Goal: Task Accomplishment & Management: Complete application form

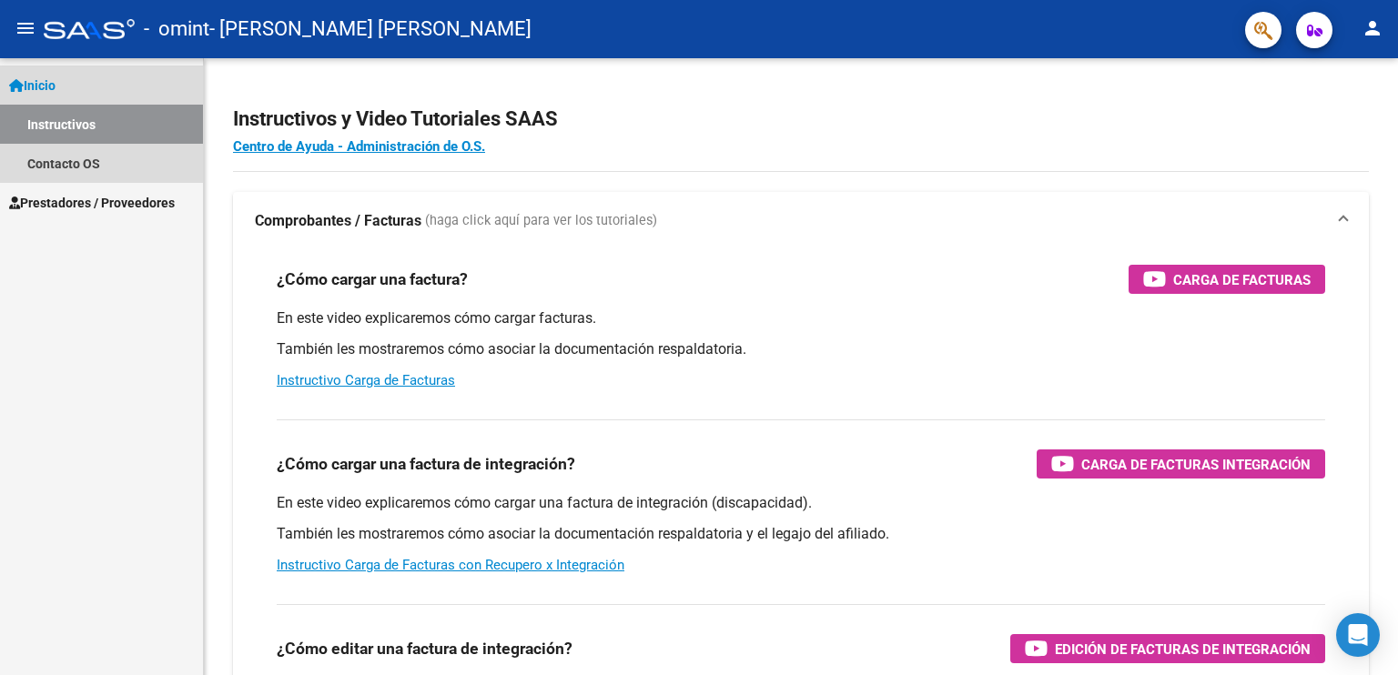
click at [45, 85] on span "Inicio" at bounding box center [32, 86] width 46 height 20
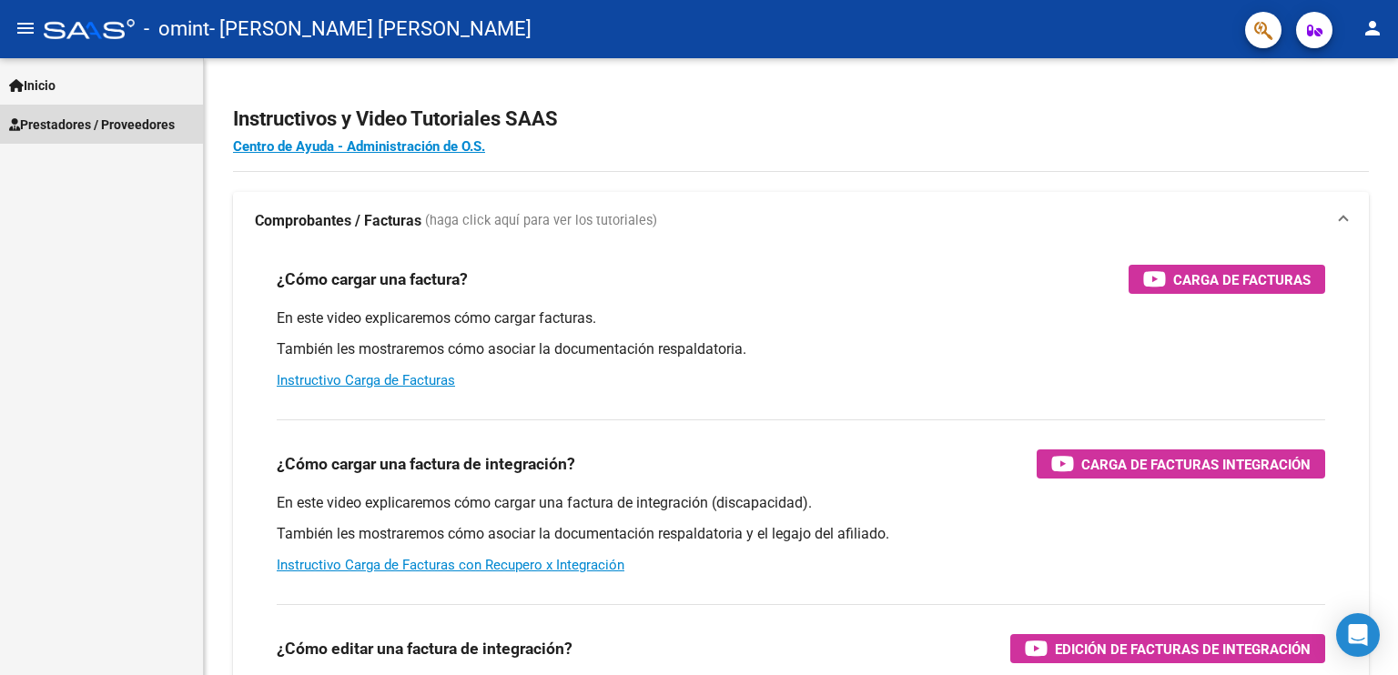
click at [73, 120] on span "Prestadores / Proveedores" at bounding box center [92, 125] width 166 height 20
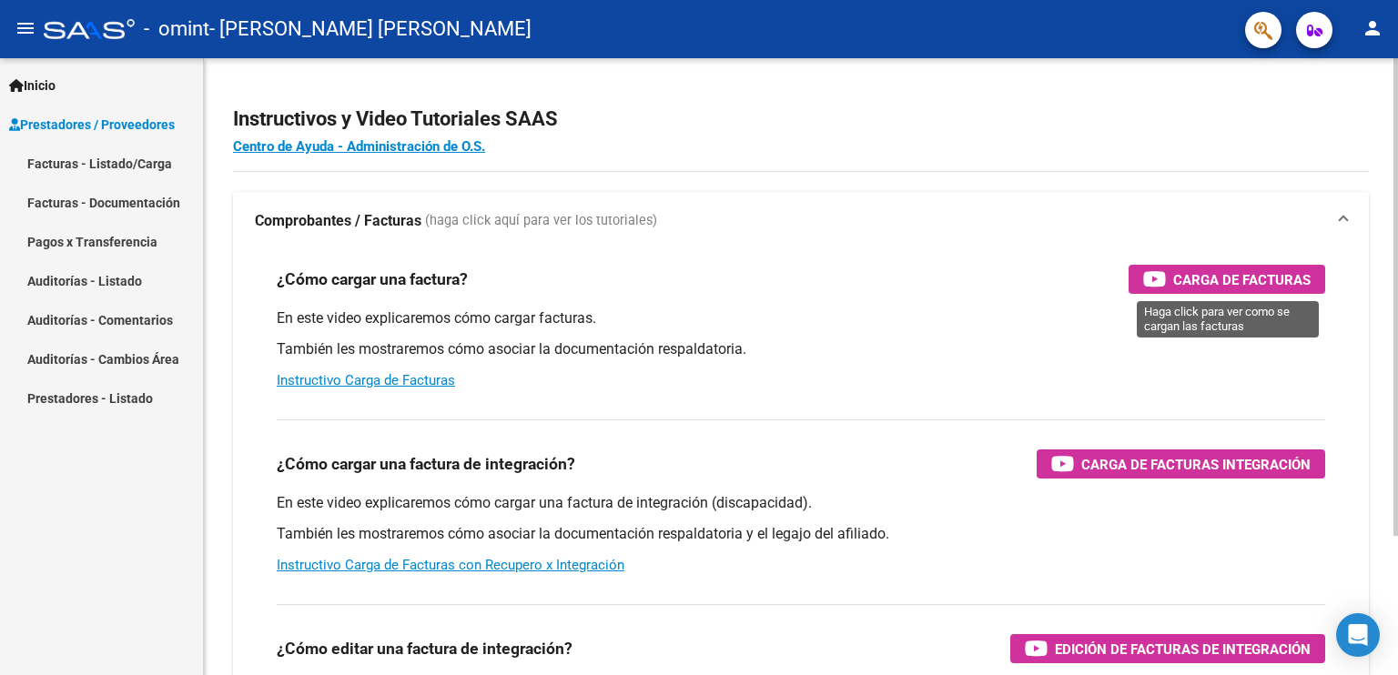
click at [1183, 269] on span "Carga de Facturas" at bounding box center [1241, 279] width 137 height 23
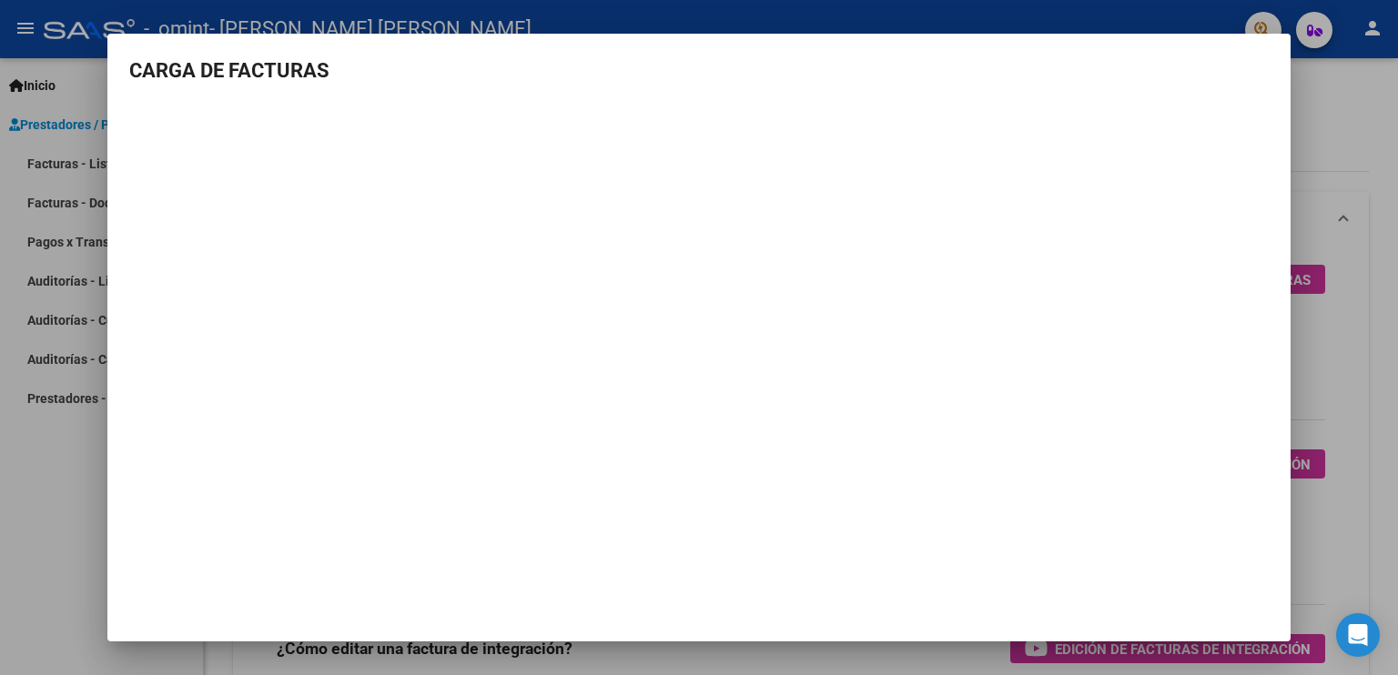
click at [1329, 103] on div at bounding box center [699, 337] width 1398 height 675
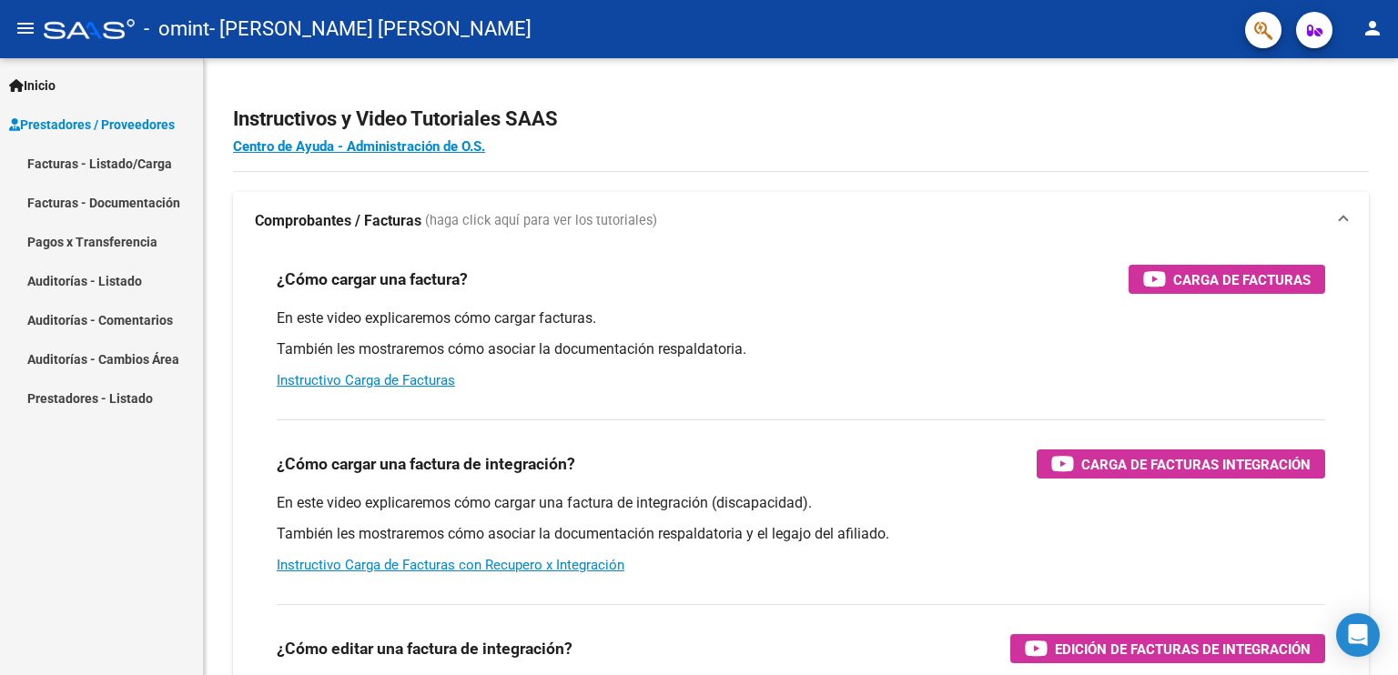
click at [131, 163] on link "Facturas - Listado/Carga" at bounding box center [101, 163] width 203 height 39
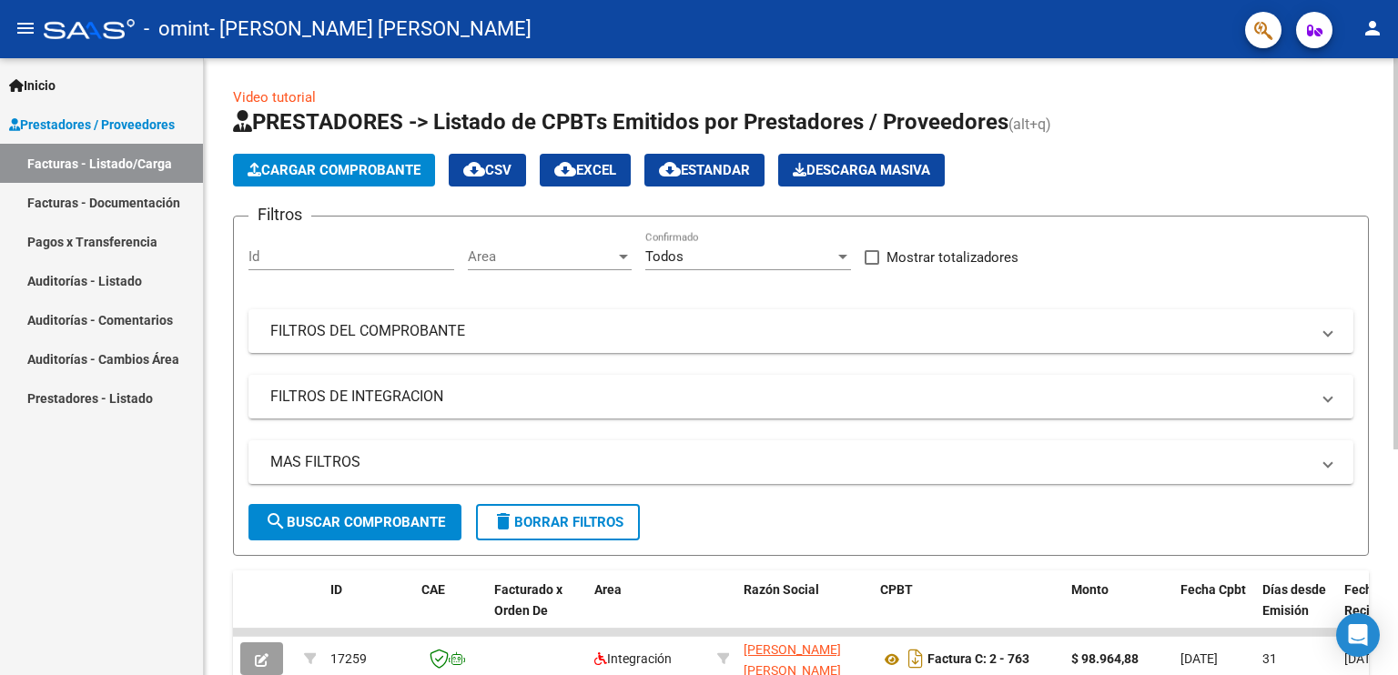
click at [764, 229] on form "Filtros Id Area Area Todos Confirmado Mostrar totalizadores FILTROS DEL COMPROB…" at bounding box center [801, 386] width 1136 height 340
click at [1336, 77] on div "Video tutorial PRESTADORES -> Listado de CPBTs Emitidos por Prestadores / Prove…" at bounding box center [803, 539] width 1198 height 962
click at [314, 157] on button "Cargar Comprobante" at bounding box center [334, 170] width 202 height 33
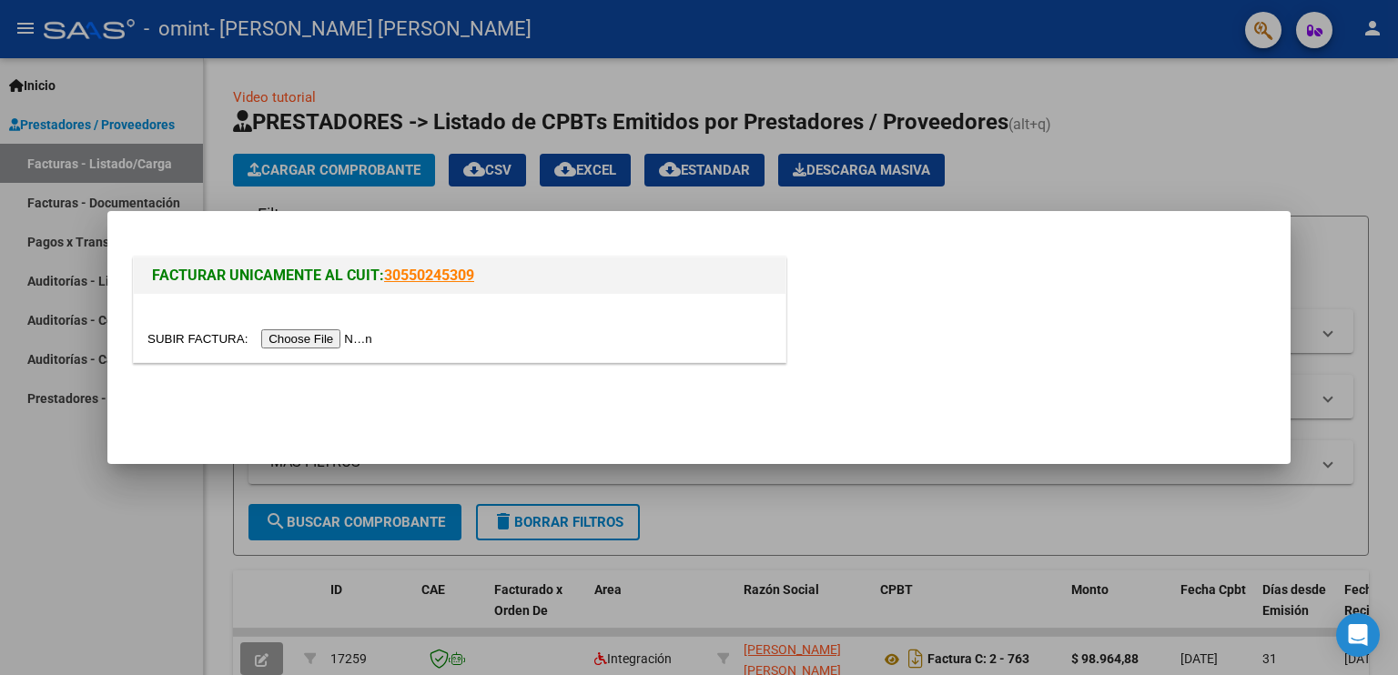
click at [312, 339] on input "file" at bounding box center [262, 338] width 230 height 19
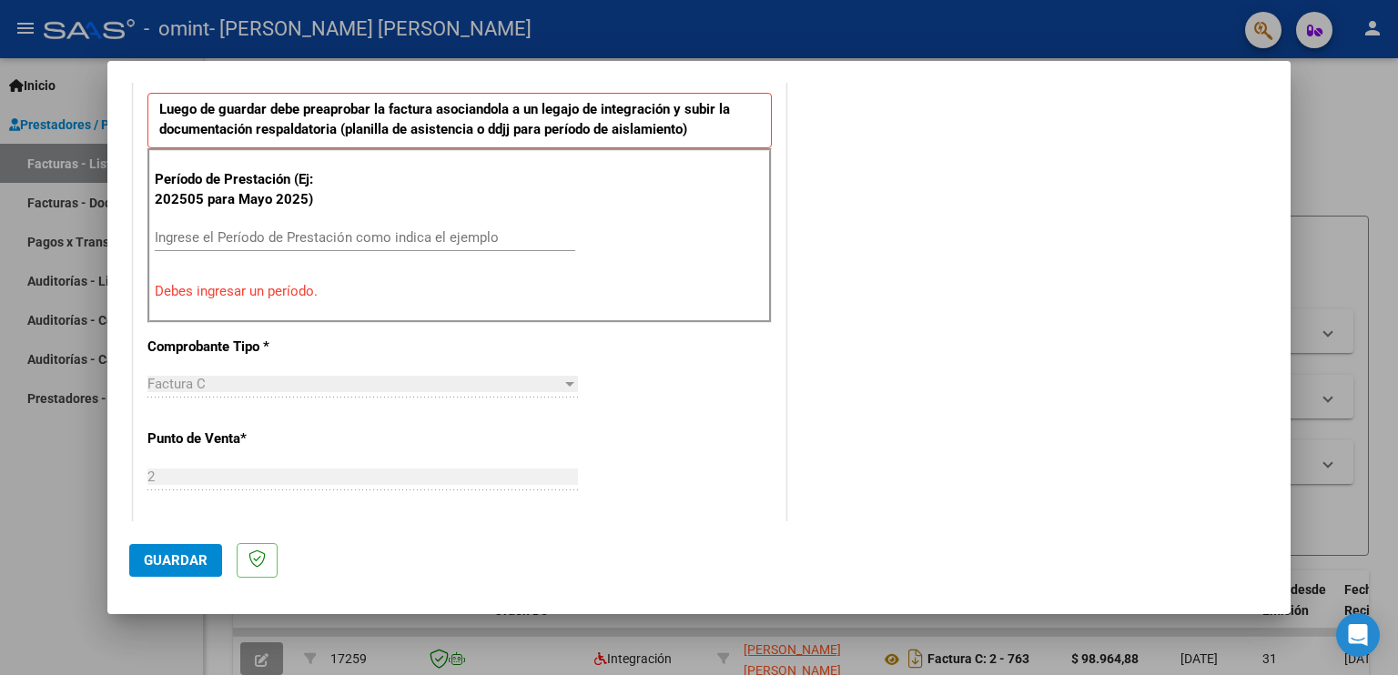
scroll to position [437, 0]
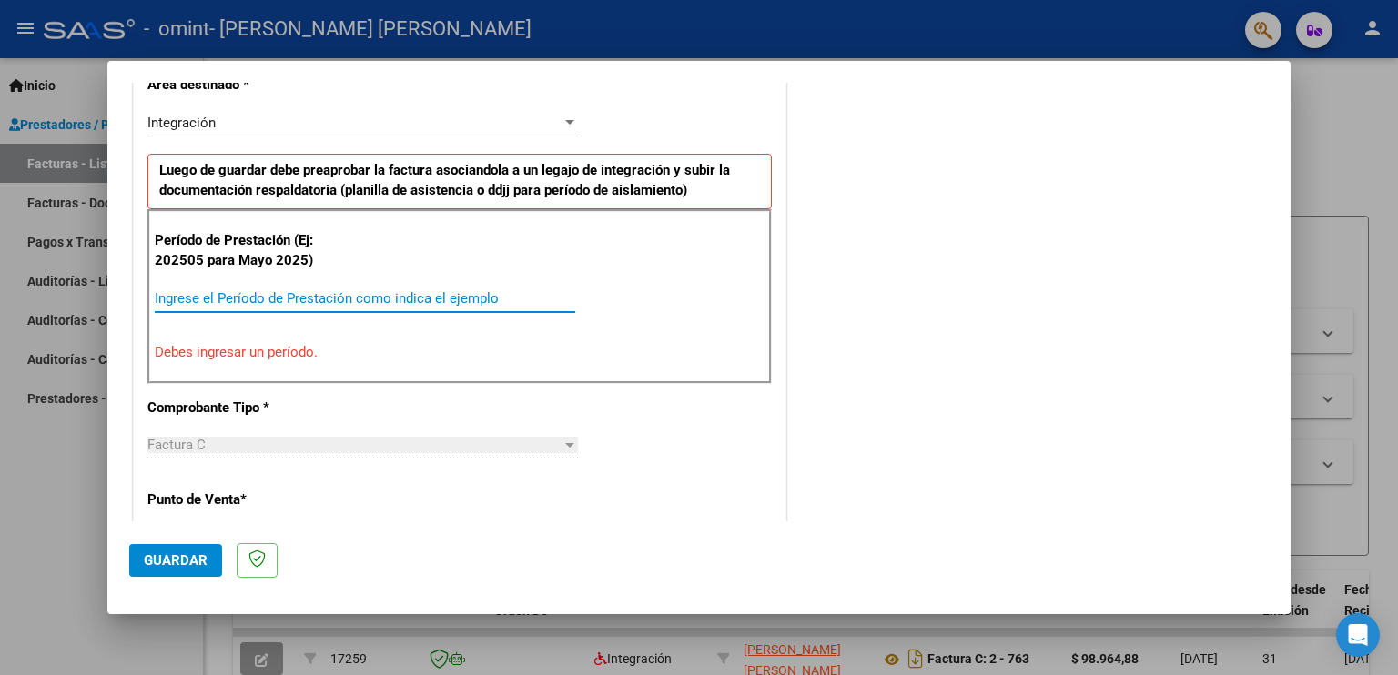
click at [193, 297] on input "Ingrese el Período de Prestación como indica el ejemplo" at bounding box center [365, 298] width 420 height 16
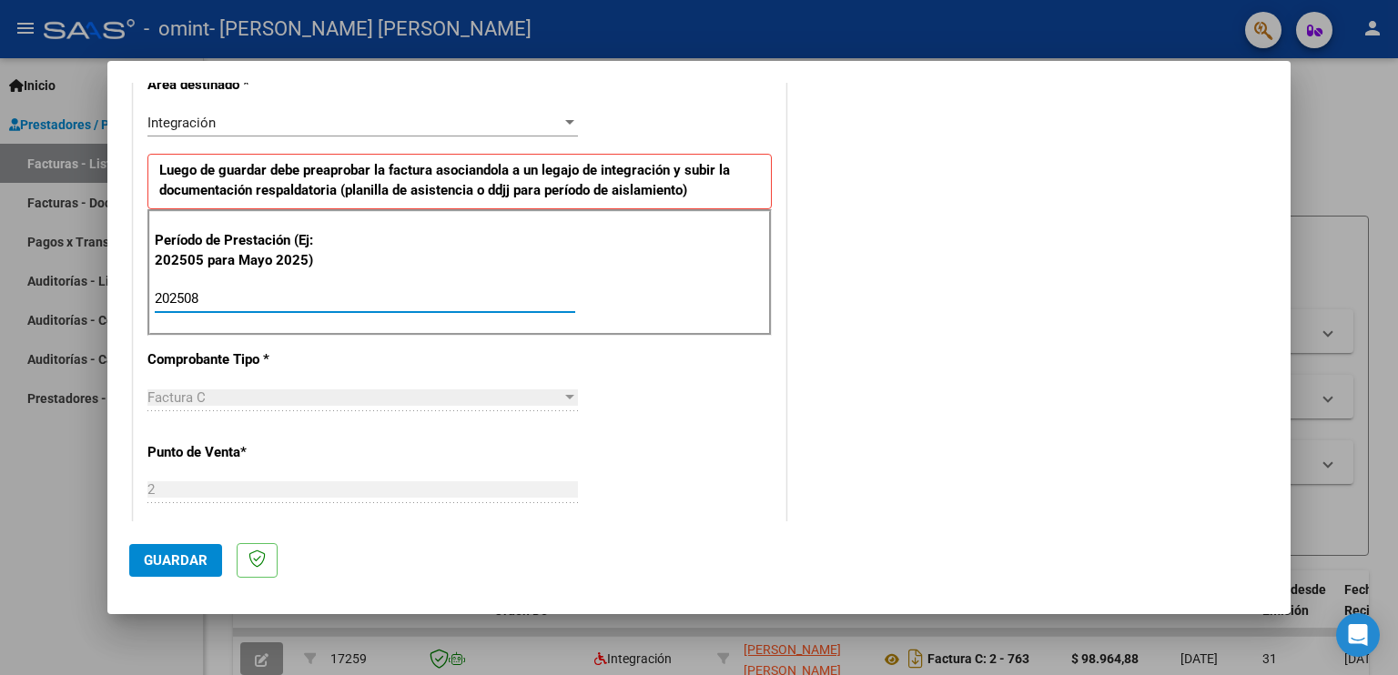
type input "202508"
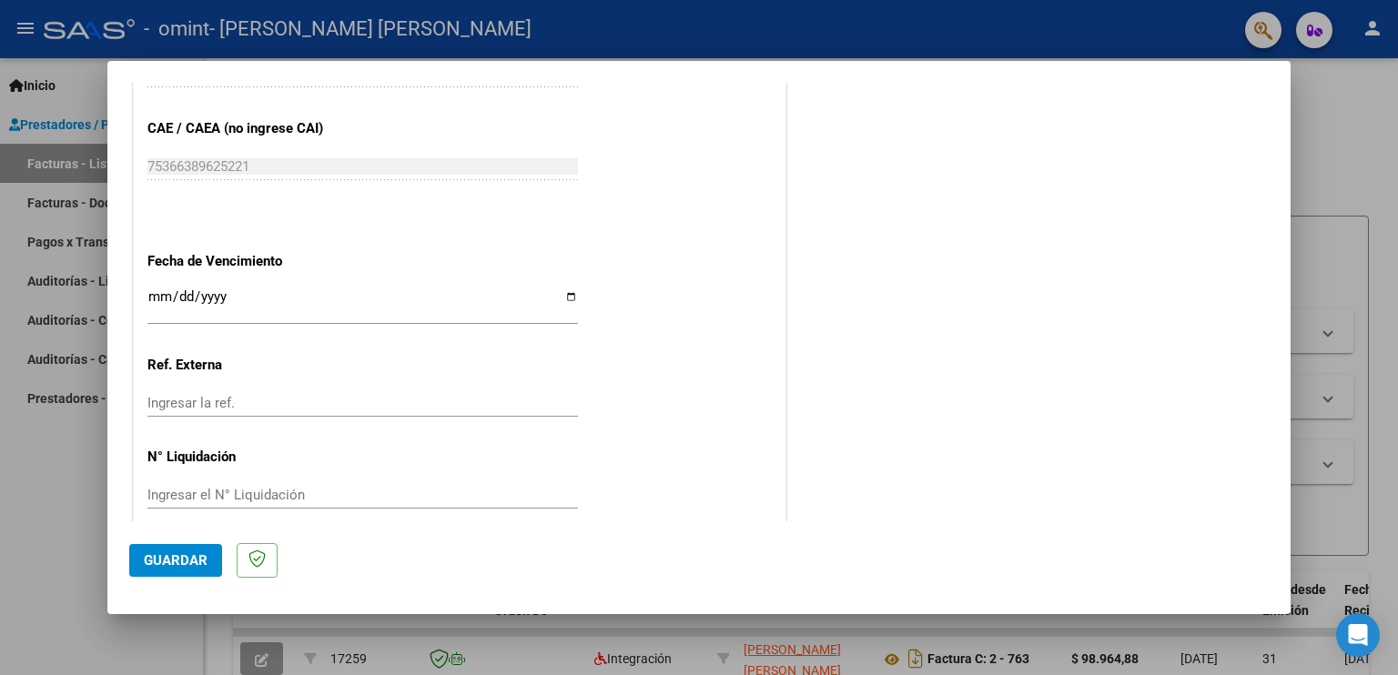
scroll to position [1160, 0]
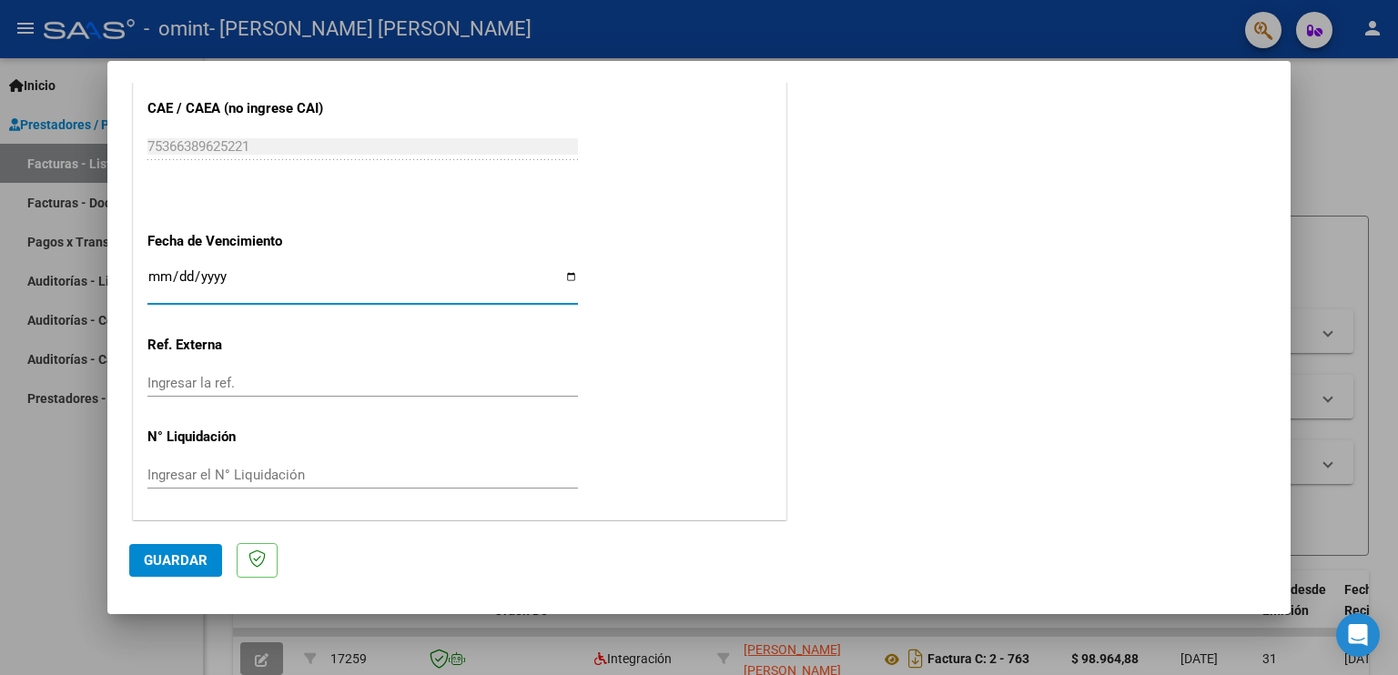
click at [562, 271] on input "Ingresar la fecha" at bounding box center [362, 283] width 430 height 29
type input "[DATE]"
click at [178, 561] on span "Guardar" at bounding box center [176, 560] width 64 height 16
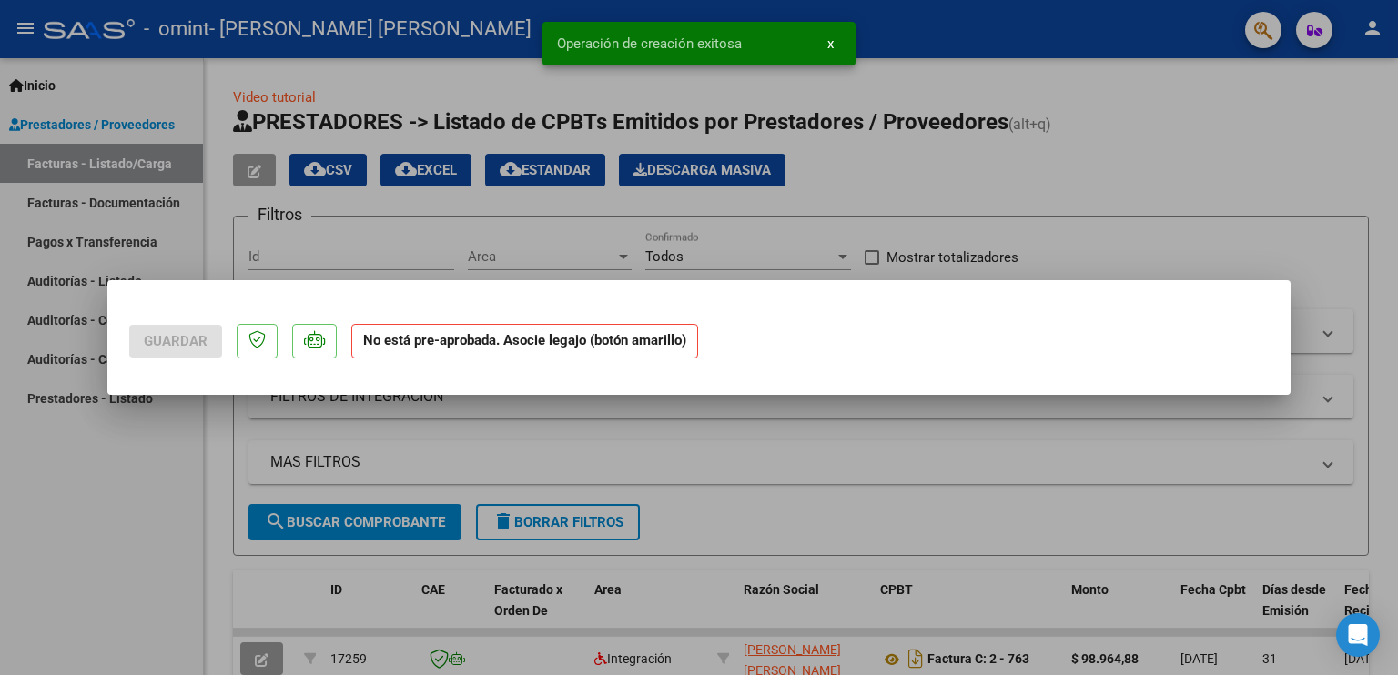
scroll to position [0, 0]
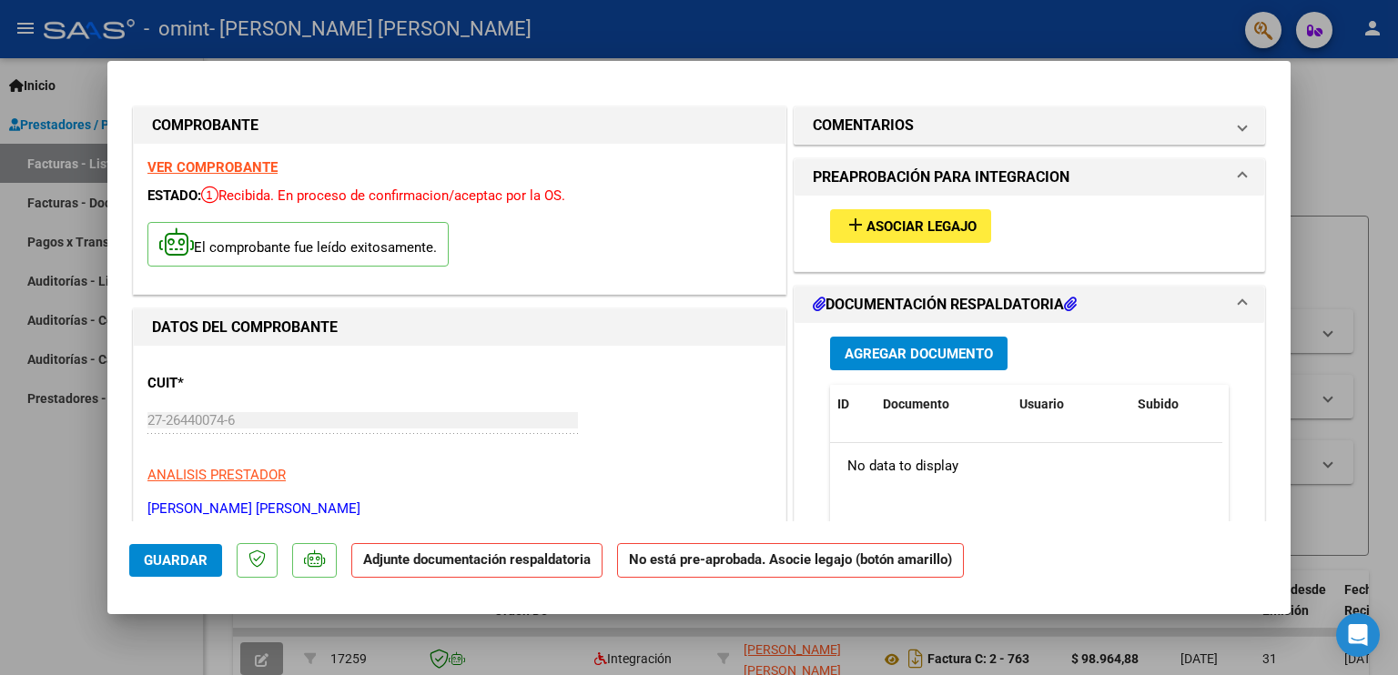
click at [928, 360] on span "Agregar Documento" at bounding box center [918, 354] width 148 height 16
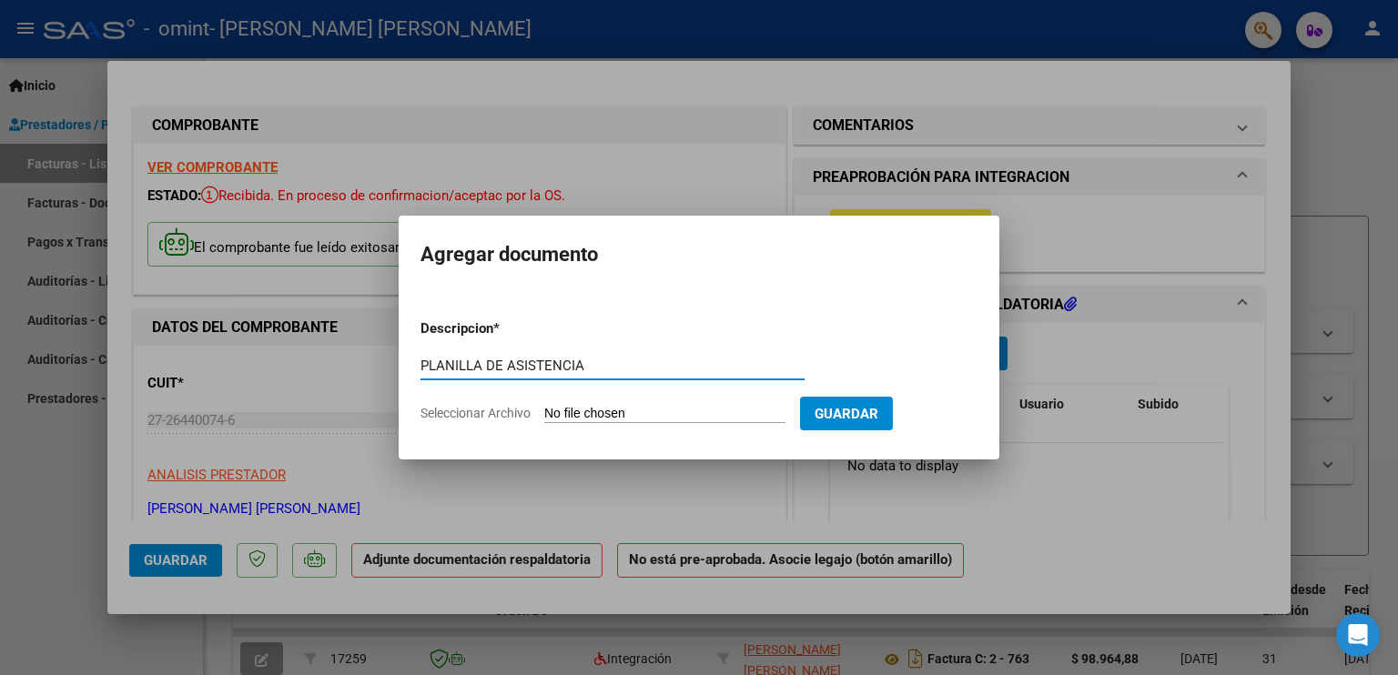
type input "PLANILLA DE ASISTENCIA"
click at [572, 412] on input "Seleccionar Archivo" at bounding box center [664, 414] width 241 height 17
type input "C:\fakepath\PLANILLA DE ASISTENCIA AGOSTO 2025.pdf"
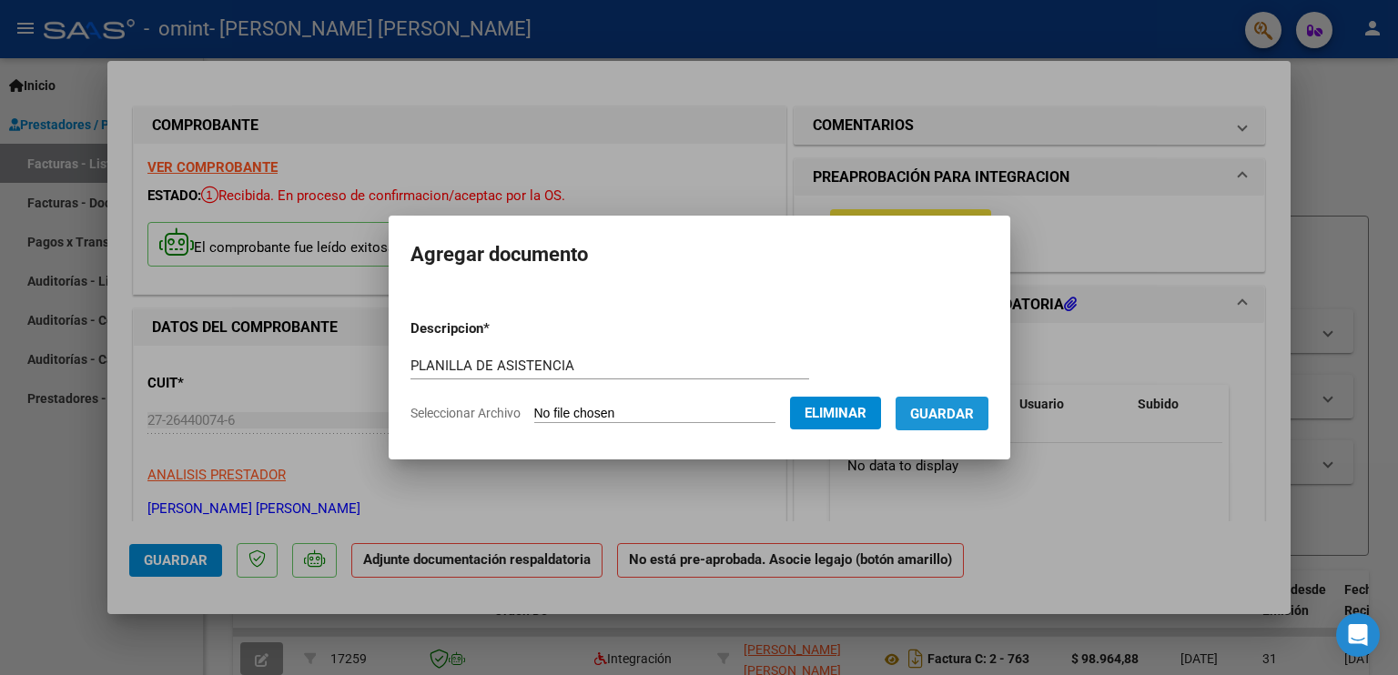
click at [941, 411] on span "Guardar" at bounding box center [942, 414] width 64 height 16
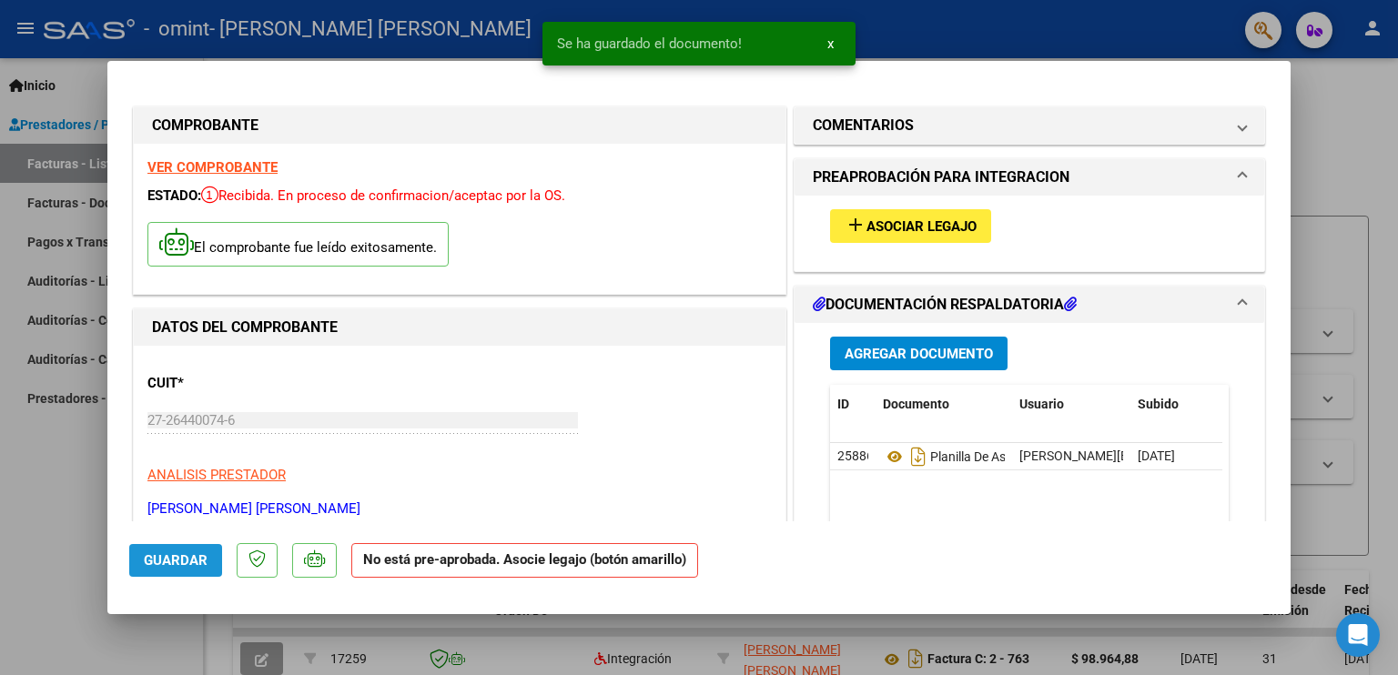
click at [172, 558] on span "Guardar" at bounding box center [176, 560] width 64 height 16
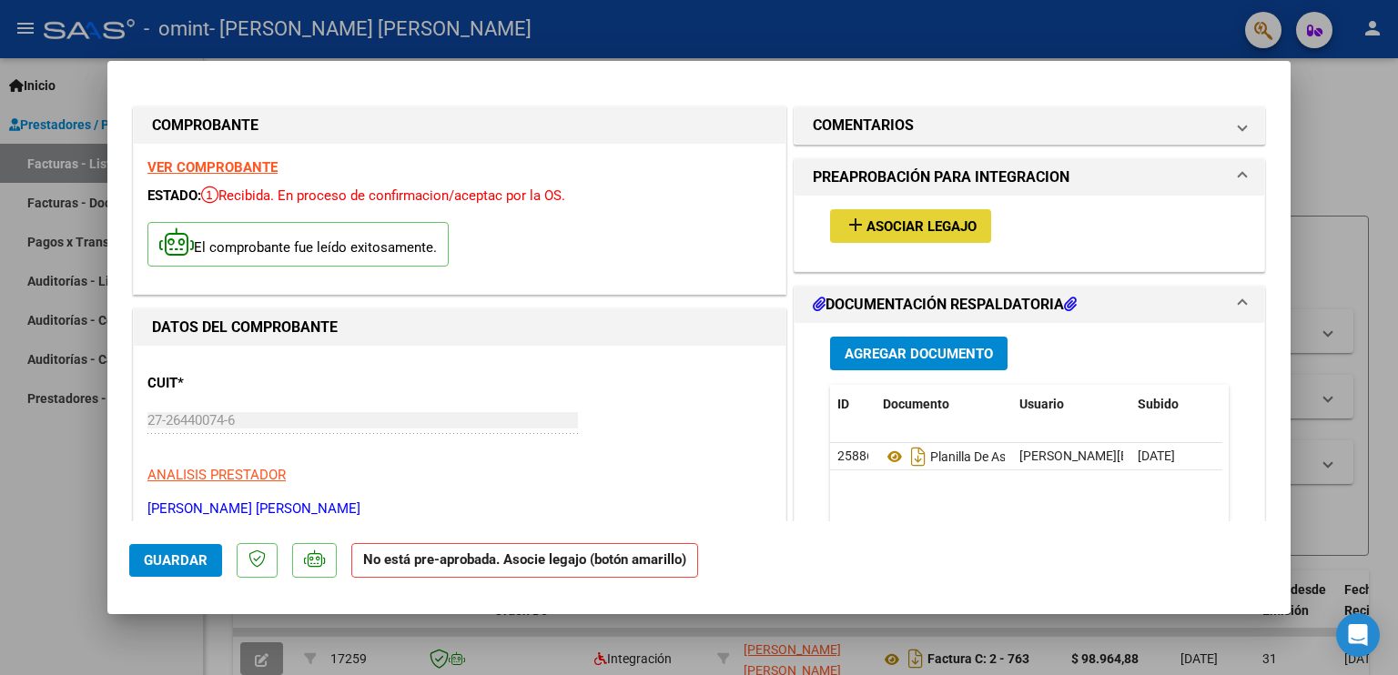
click at [897, 227] on span "Asociar Legajo" at bounding box center [921, 226] width 110 height 16
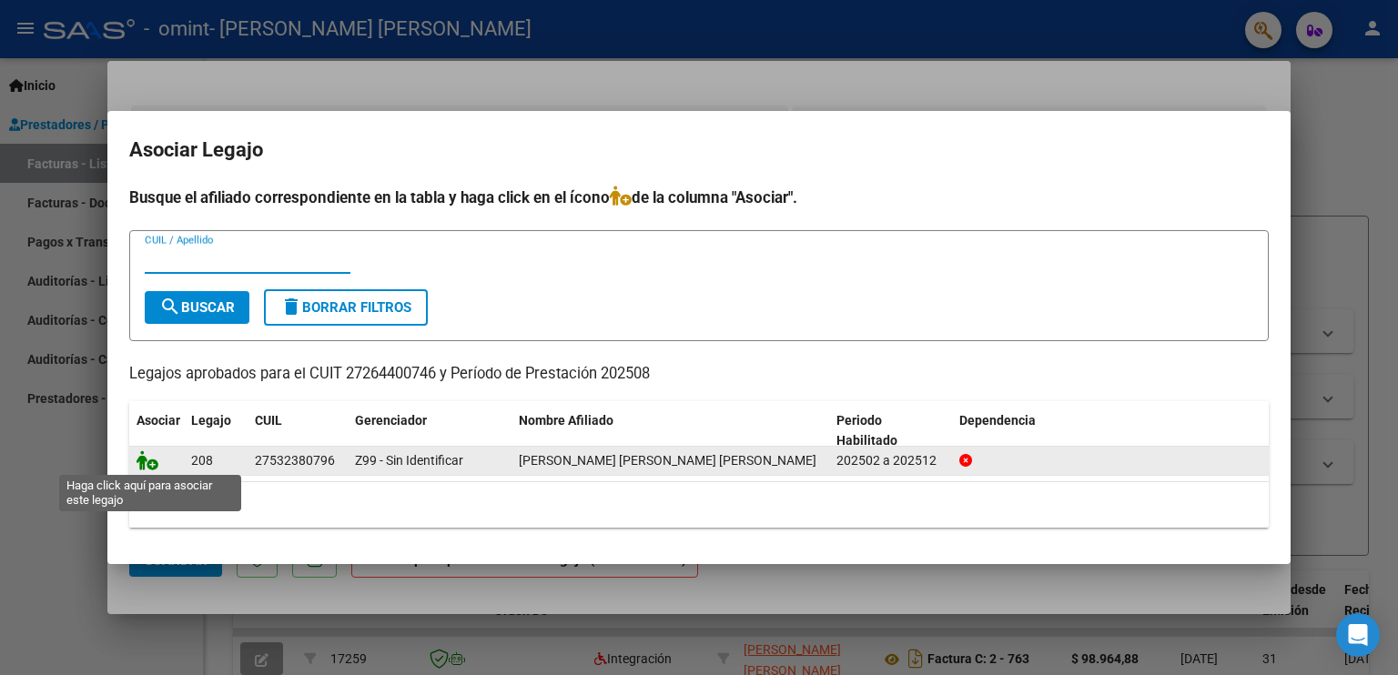
click at [143, 460] on icon at bounding box center [147, 460] width 22 height 20
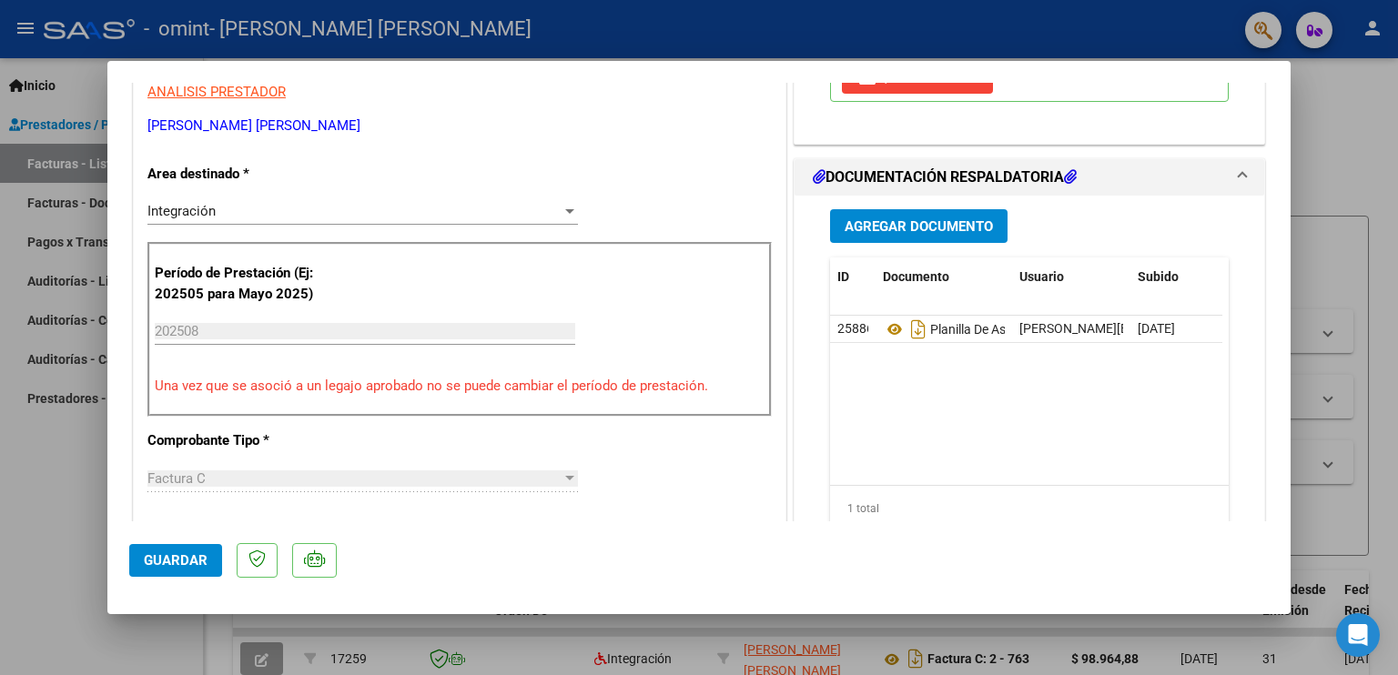
scroll to position [1150, 0]
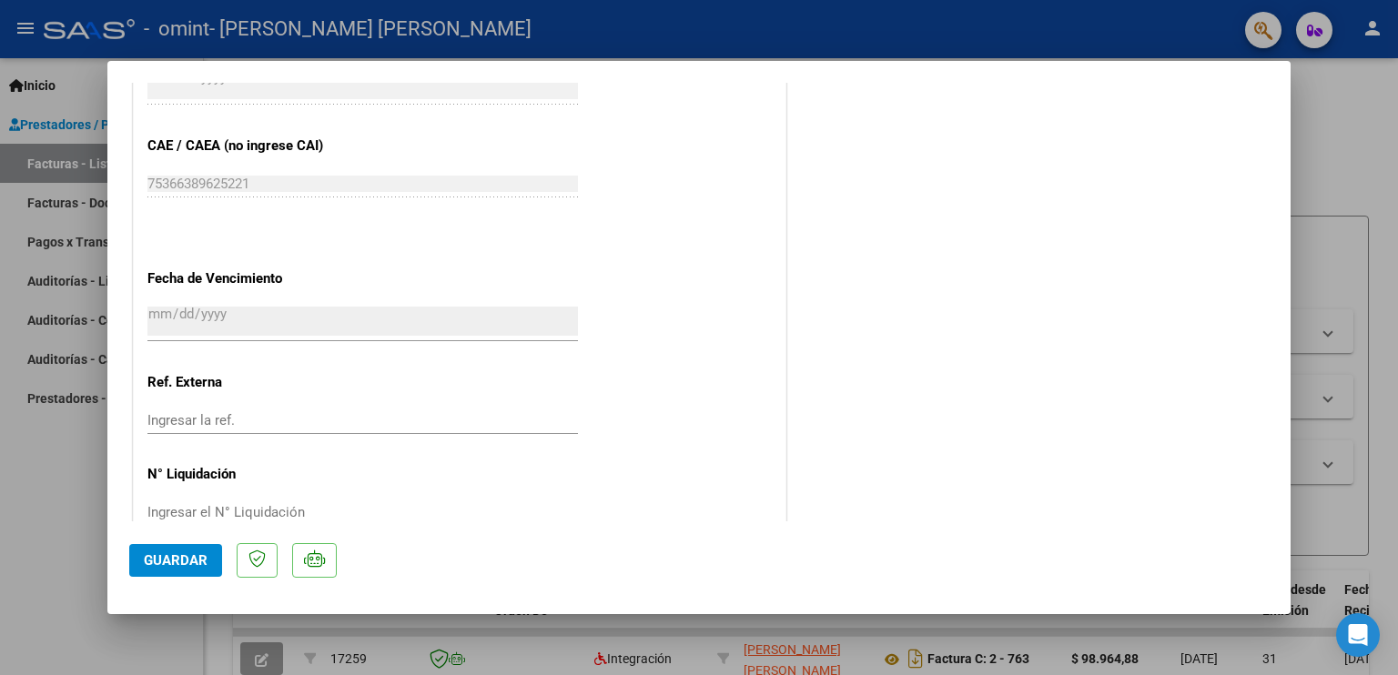
click at [186, 556] on span "Guardar" at bounding box center [176, 560] width 64 height 16
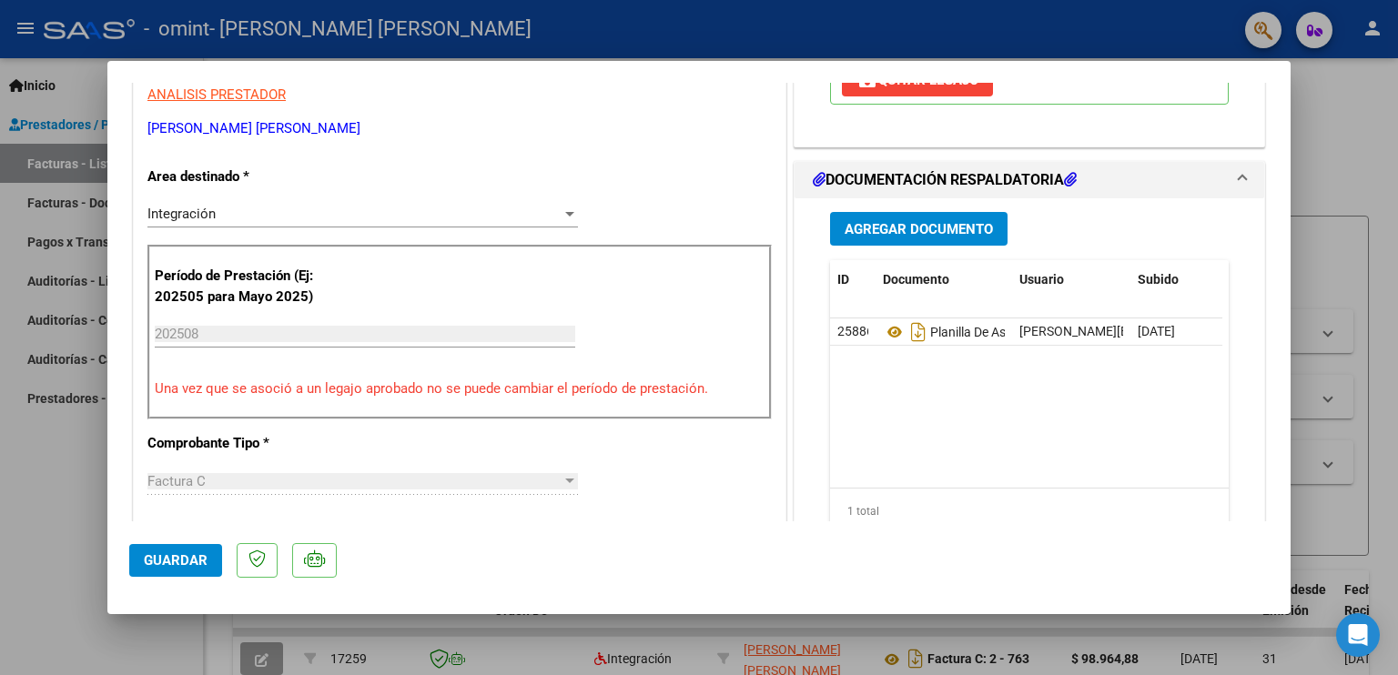
scroll to position [764, 0]
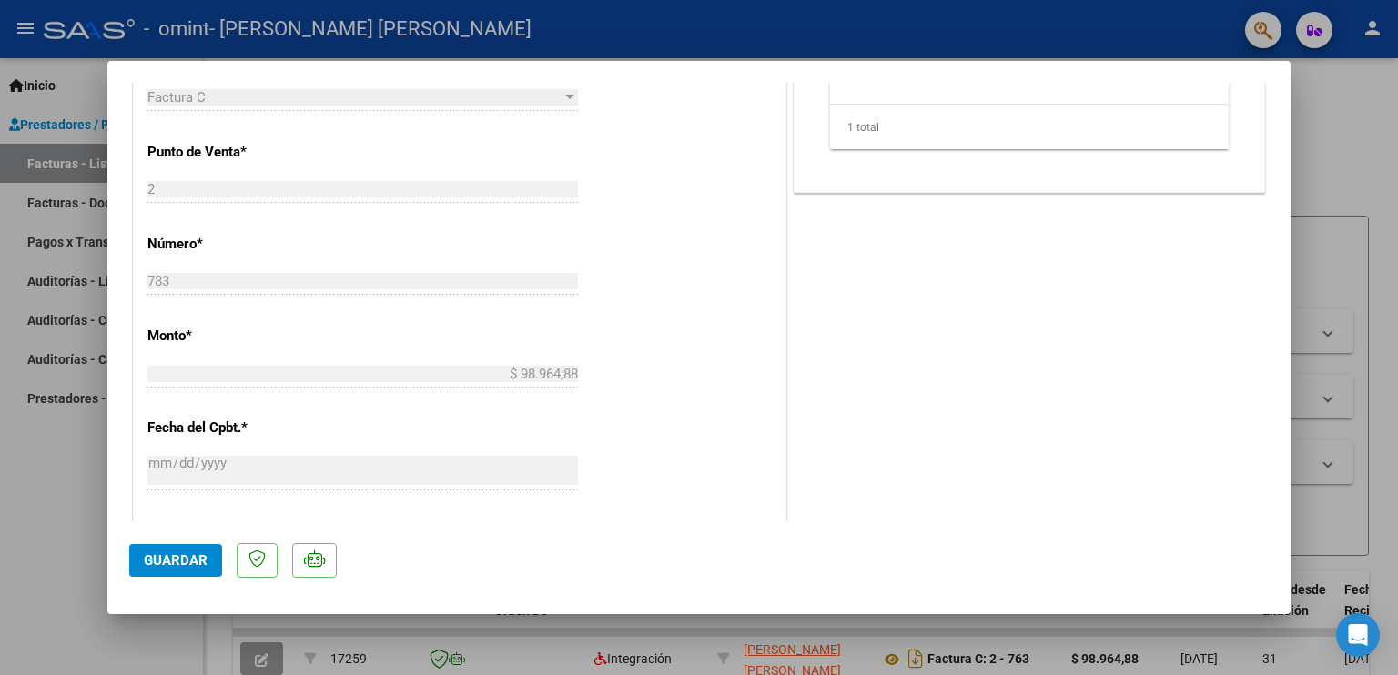
drag, startPoint x: 1285, startPoint y: 500, endPoint x: 1355, endPoint y: 141, distance: 365.3
click at [1355, 141] on div at bounding box center [699, 337] width 1398 height 675
type input "$ 0,00"
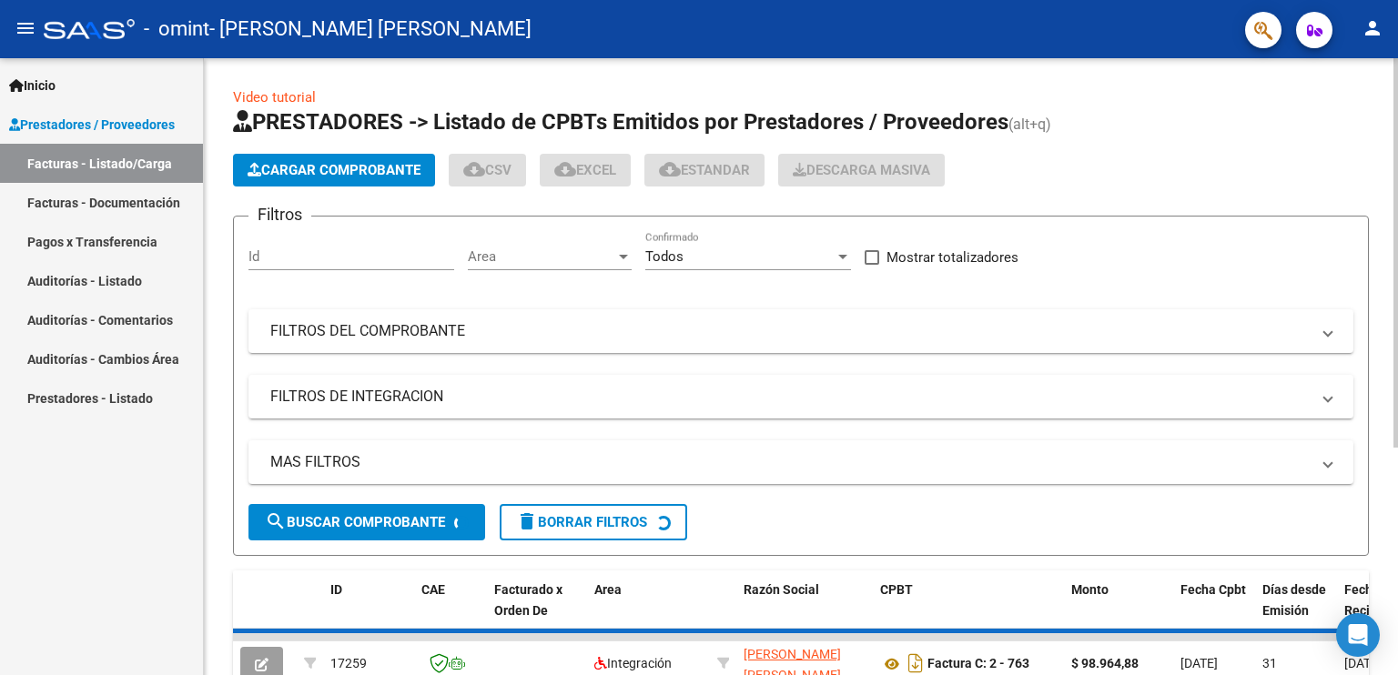
click at [1355, 141] on app-list-header "PRESTADORES -> Listado de CPBTs Emitidos por Prestadores / Proveedores (alt+q) …" at bounding box center [801, 331] width 1136 height 449
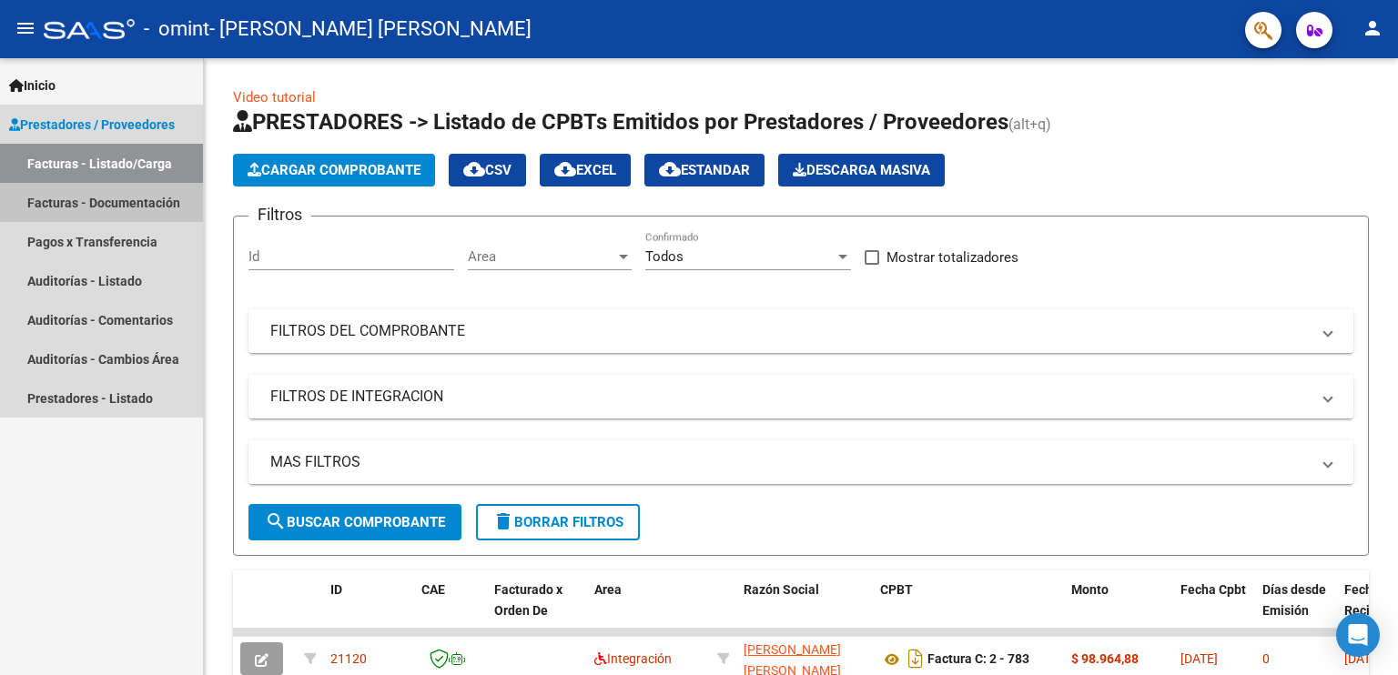
click at [116, 211] on link "Facturas - Documentación" at bounding box center [101, 202] width 203 height 39
